Goal: Find specific page/section: Locate a particular part of the current website

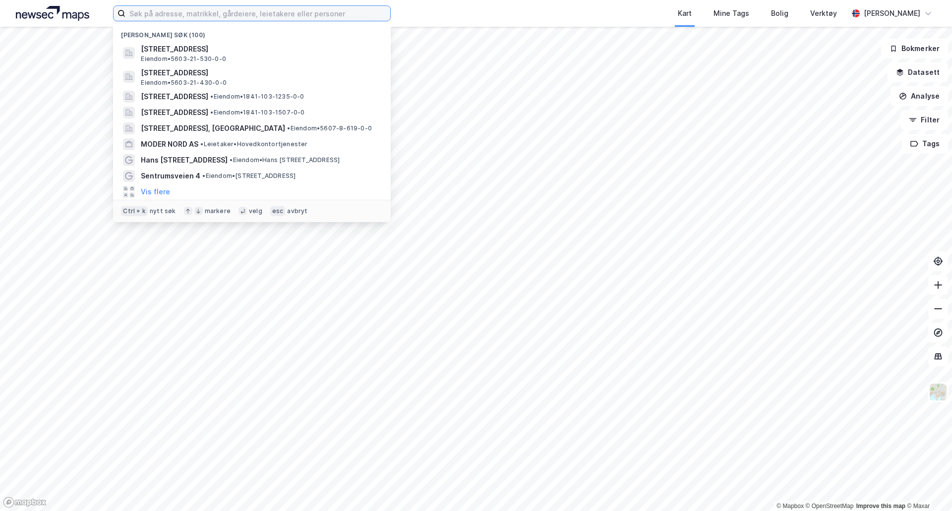
click at [210, 15] on input at bounding box center [257, 13] width 265 height 15
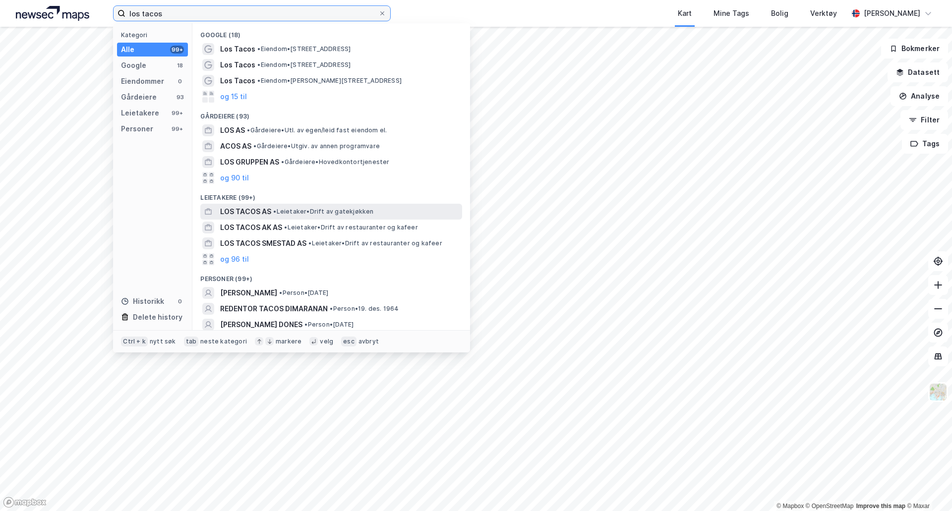
type input "los tacos"
click at [400, 209] on div "LOS TACOS AS • Leietaker • Drift av gatekjøkken" at bounding box center [340, 212] width 240 height 12
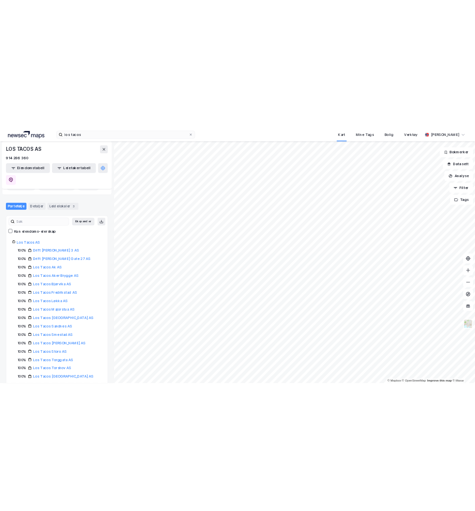
scroll to position [35, 0]
